Goal: Information Seeking & Learning: Find contact information

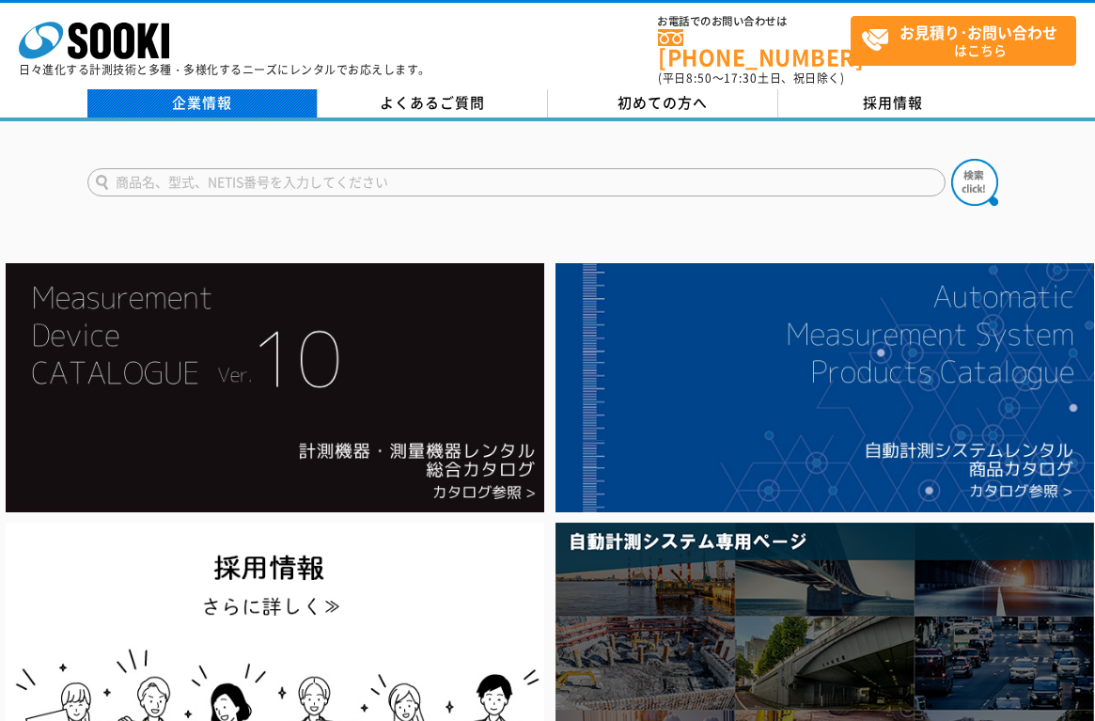
click at [207, 95] on link "企業情報" at bounding box center [202, 103] width 230 height 28
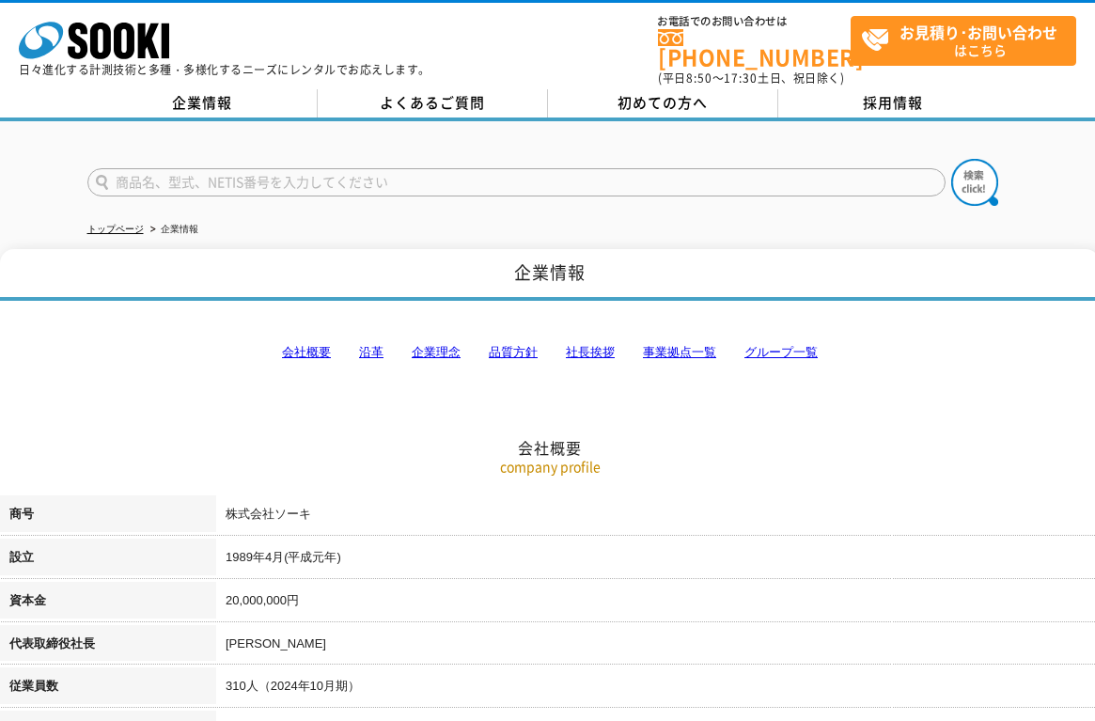
click at [309, 345] on link "会社概要" at bounding box center [306, 352] width 49 height 14
click at [696, 345] on link "事業拠点一覧" at bounding box center [679, 352] width 73 height 14
click at [189, 95] on link "企業情報" at bounding box center [202, 103] width 230 height 28
click at [135, 52] on icon "株式会社 ソーキ" at bounding box center [94, 41] width 150 height 38
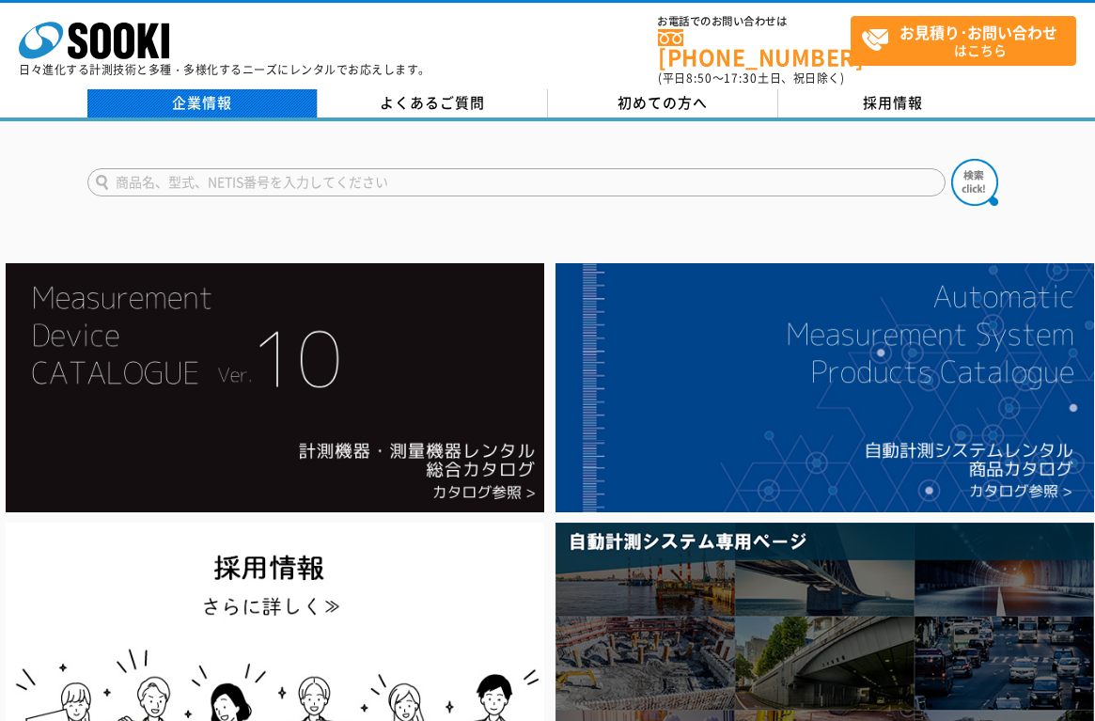
click at [227, 98] on link "企業情報" at bounding box center [202, 103] width 230 height 28
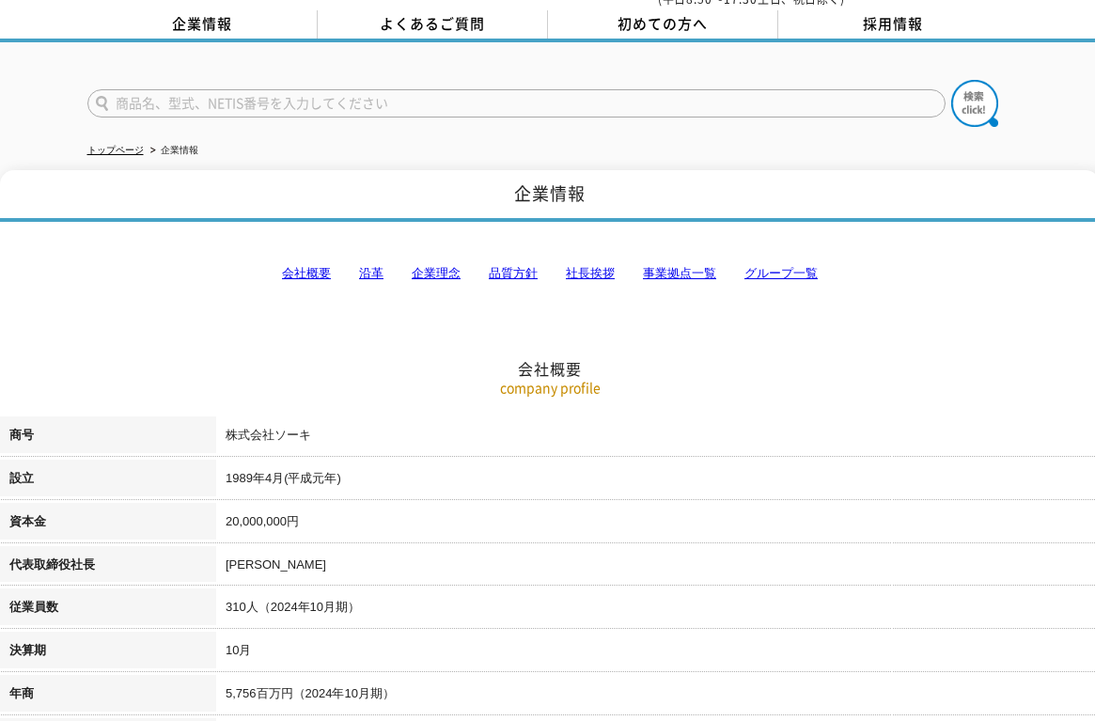
scroll to position [188, 0]
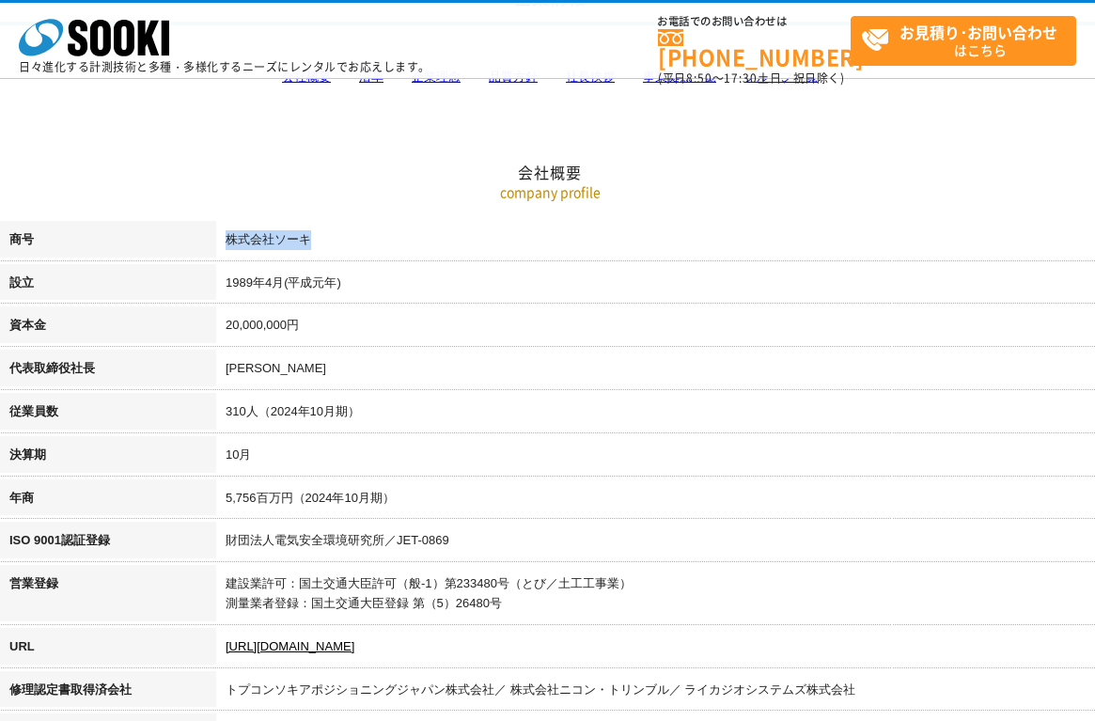
drag, startPoint x: 227, startPoint y: 237, endPoint x: 334, endPoint y: 237, distance: 106.2
click at [334, 237] on td "株式会社ソーキ" at bounding box center [657, 242] width 883 height 43
copy td "株式会社ソーキ"
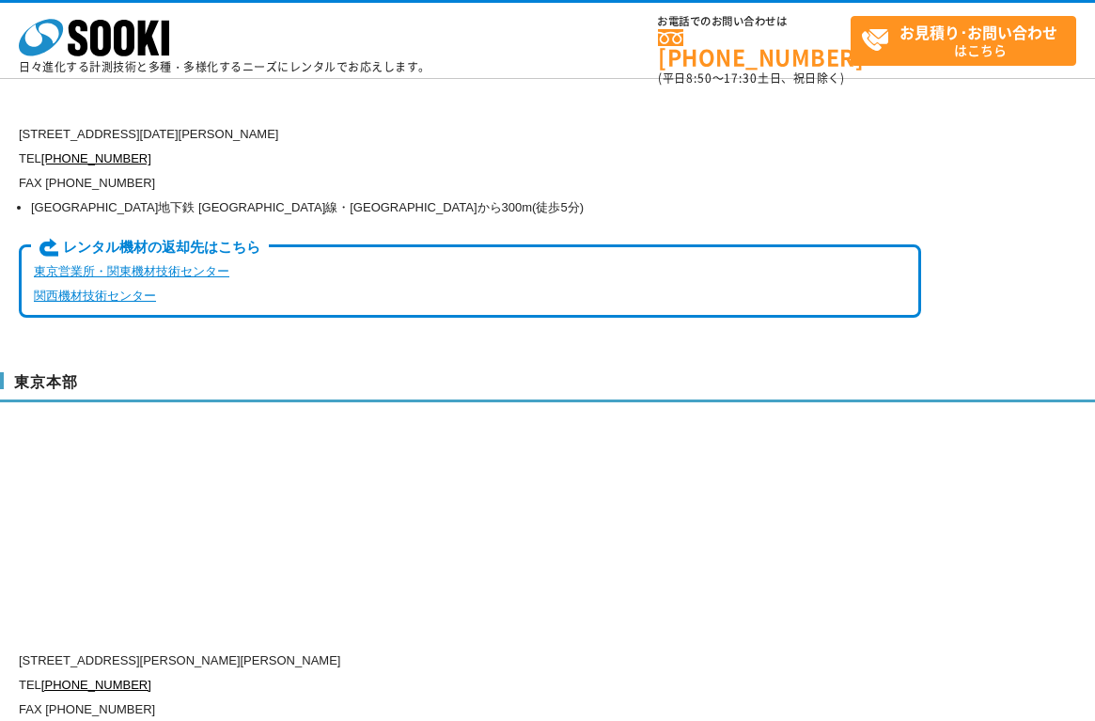
scroll to position [4887, 0]
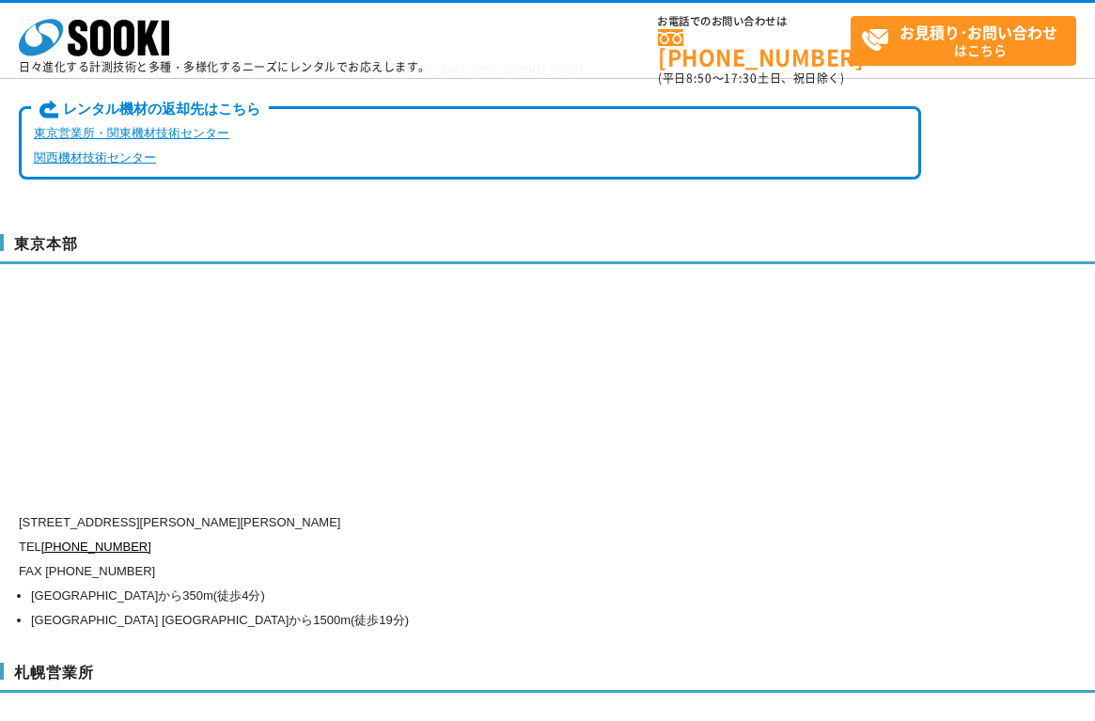
click at [164, 559] on p "FAX [PHONE_NUMBER]" at bounding box center [470, 571] width 902 height 24
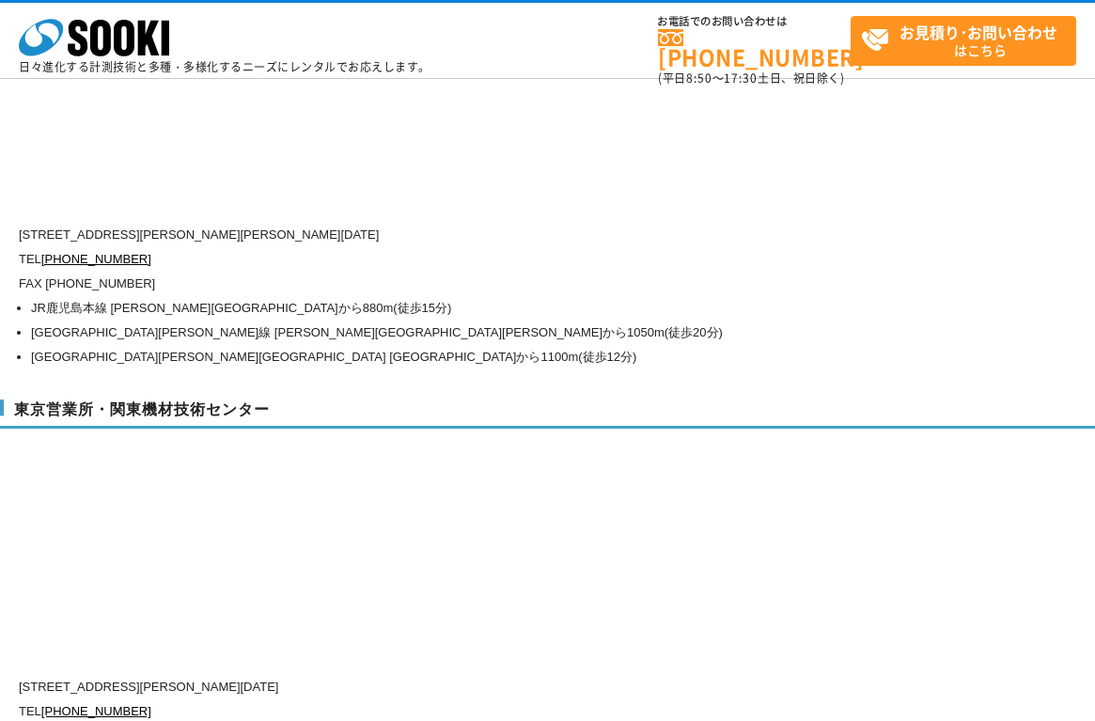
scroll to position [7800, 0]
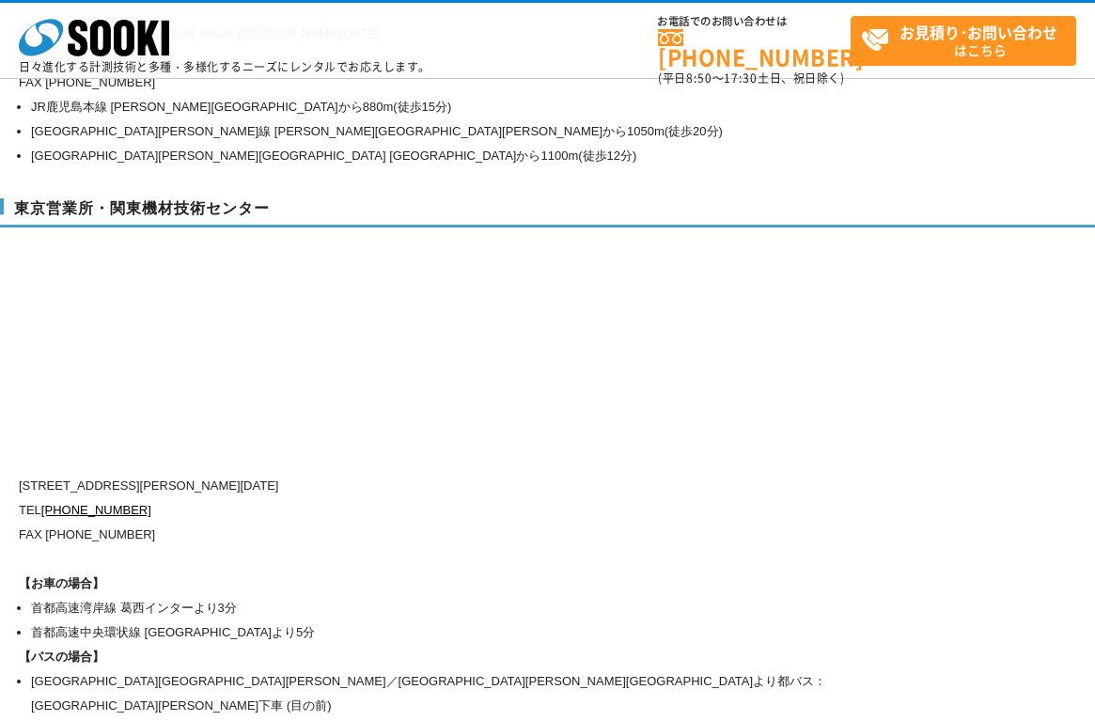
drag, startPoint x: 563, startPoint y: 456, endPoint x: 648, endPoint y: 439, distance: 87.2
click at [566, 474] on p "[STREET_ADDRESS][PERSON_NAME][DATE]" at bounding box center [470, 486] width 902 height 24
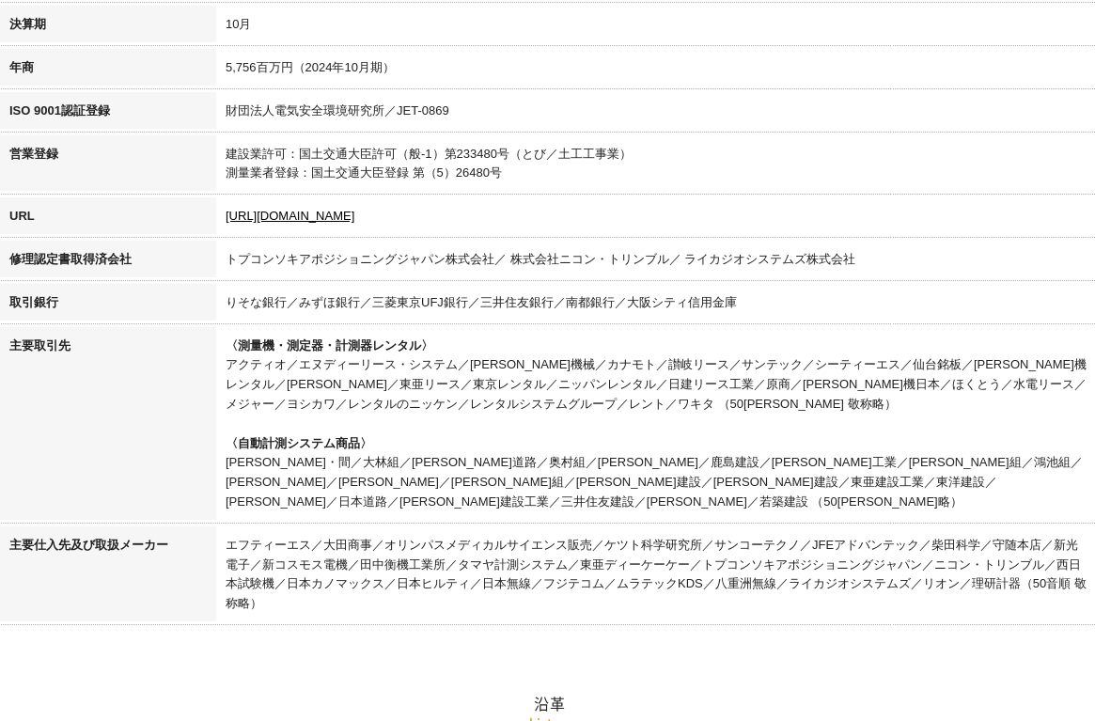
scroll to position [0, 0]
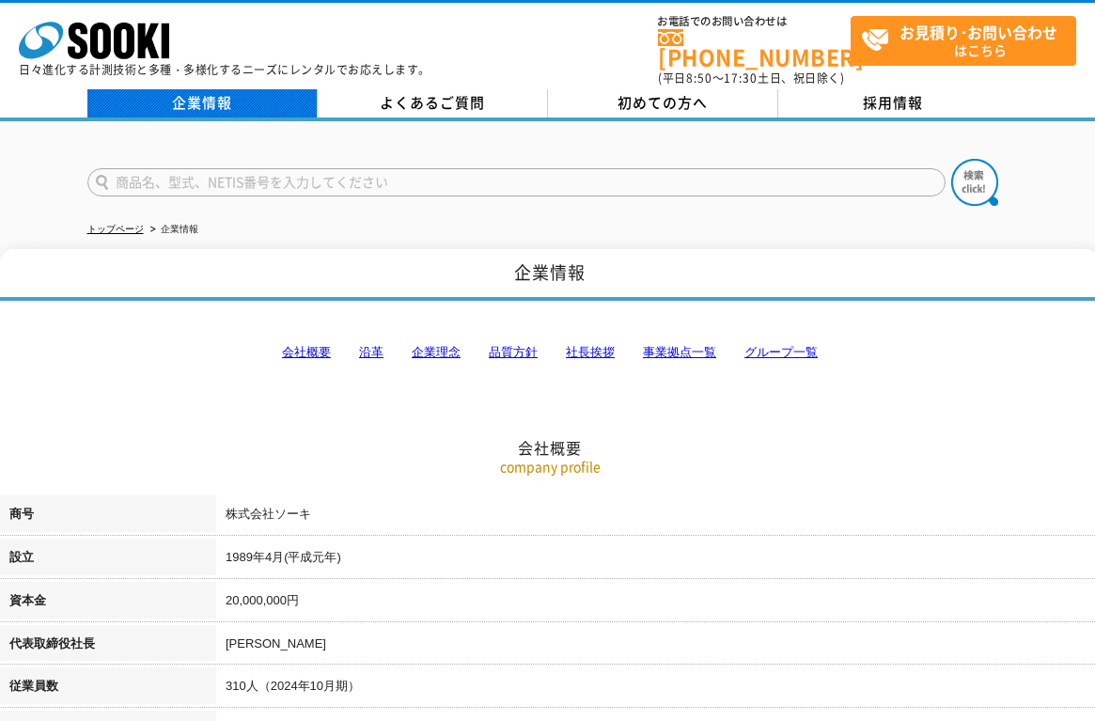
click at [161, 102] on link "企業情報" at bounding box center [202, 103] width 230 height 28
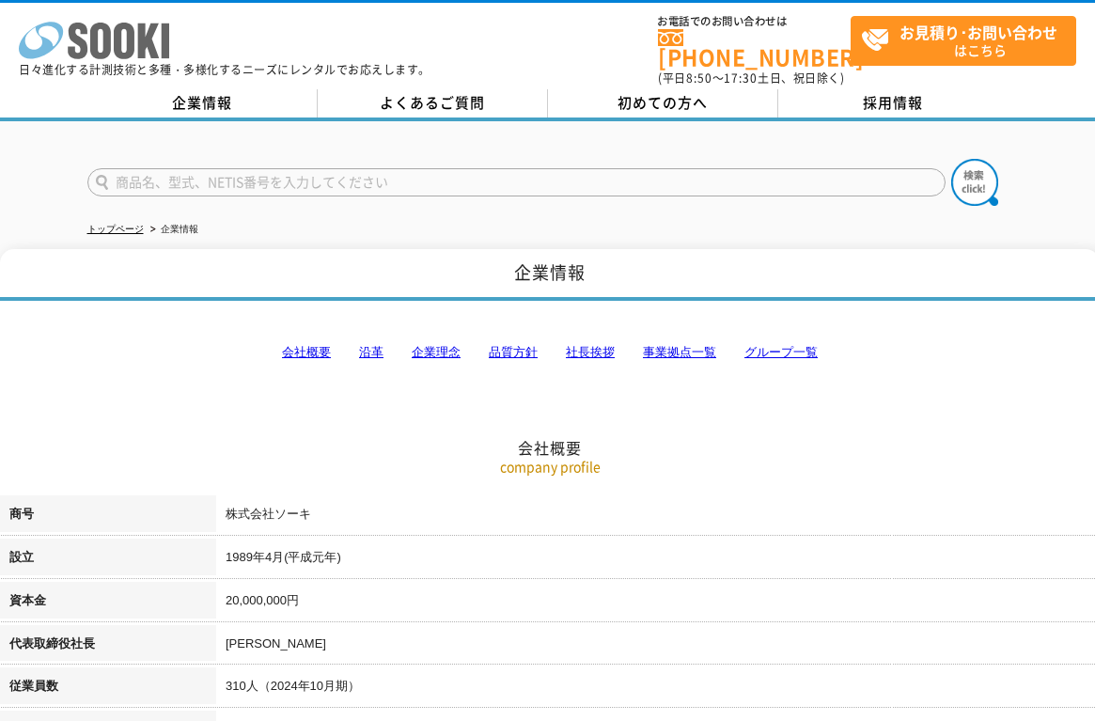
click at [131, 37] on icon at bounding box center [124, 41] width 21 height 37
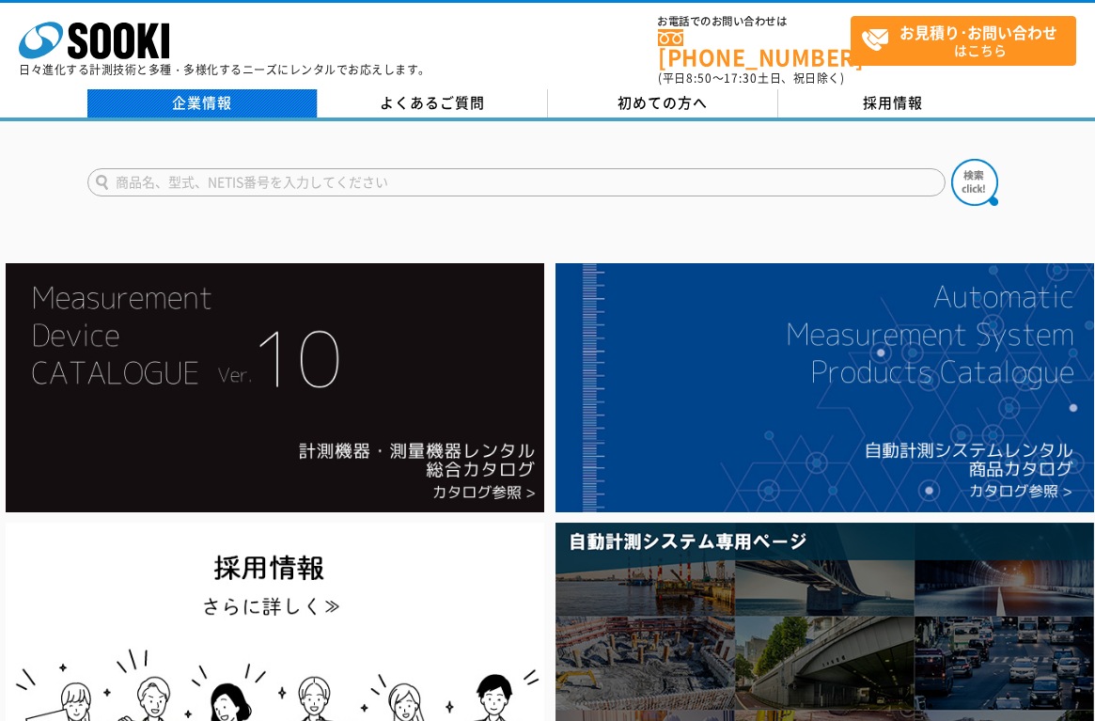
click at [210, 90] on link "企業情報" at bounding box center [202, 103] width 230 height 28
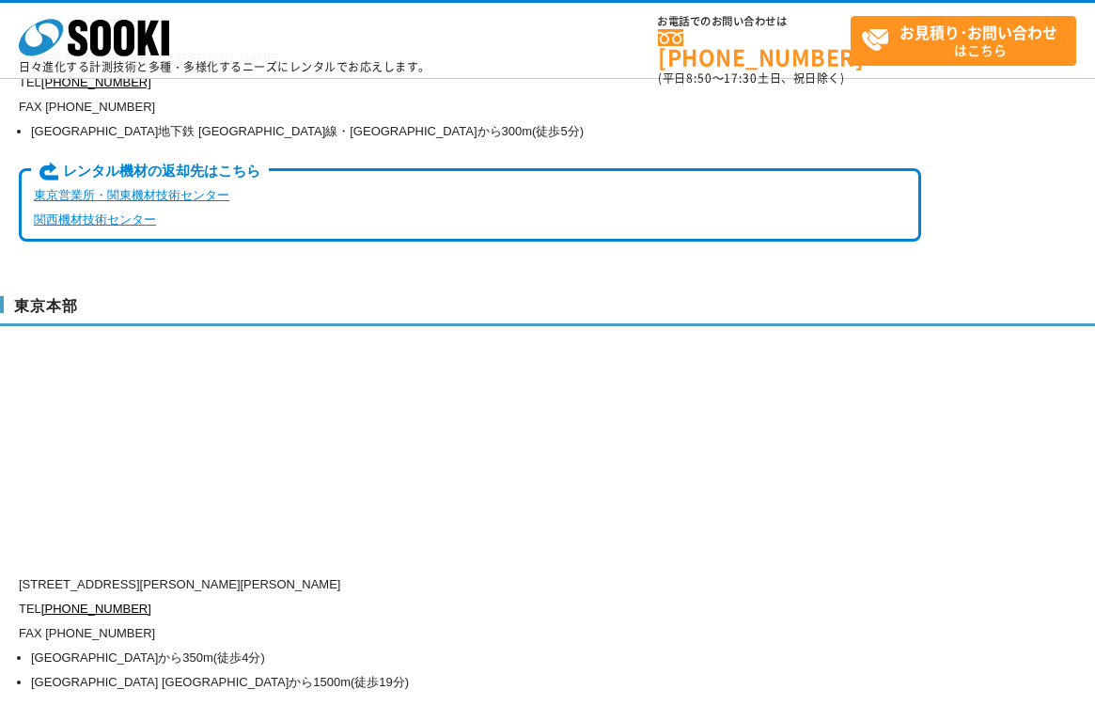
scroll to position [4887, 0]
